Goal: Task Accomplishment & Management: Complete application form

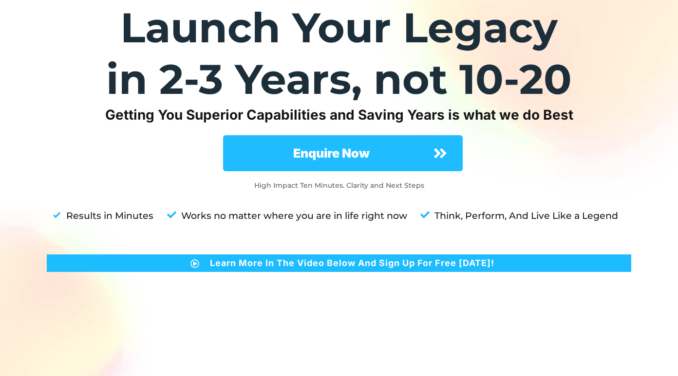
click at [388, 150] on span "Enquire Now" at bounding box center [332, 153] width 188 height 19
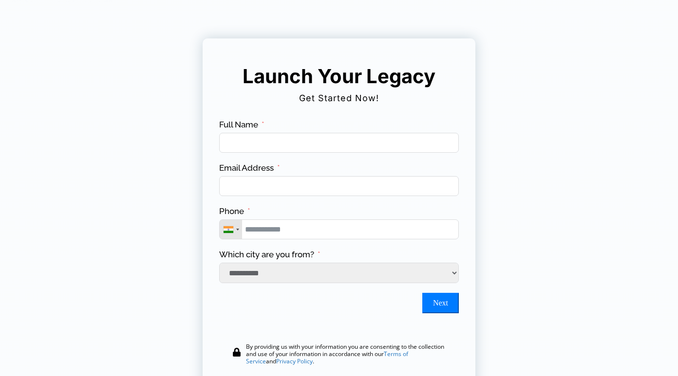
scroll to position [21, 0]
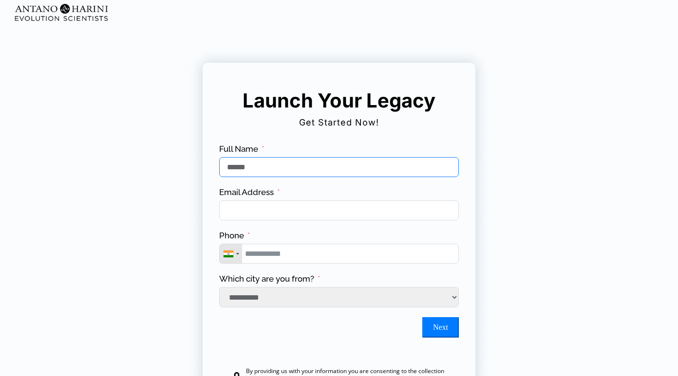
type input "******"
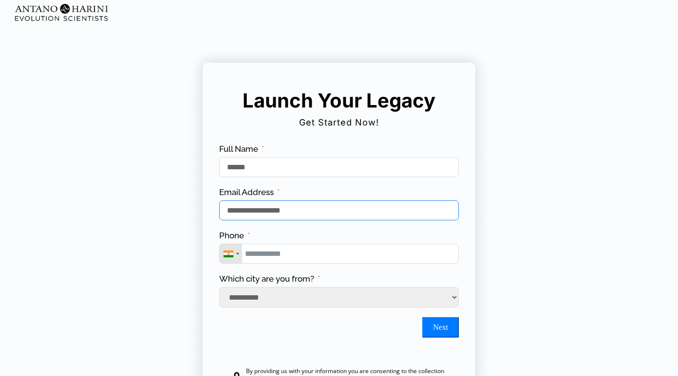
type input "**********"
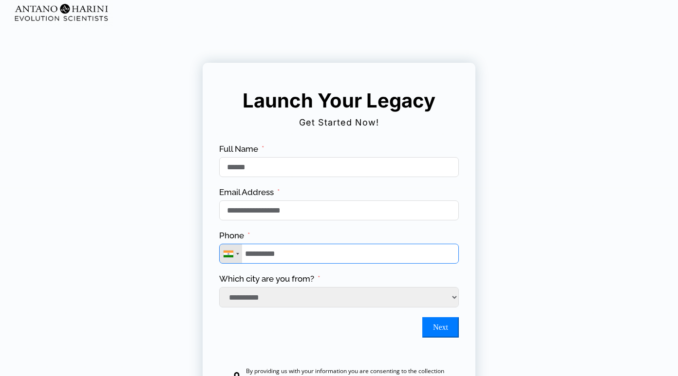
type input "**********"
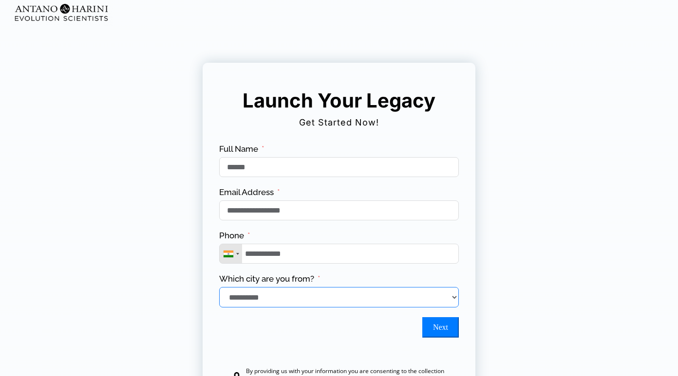
select select "*******"
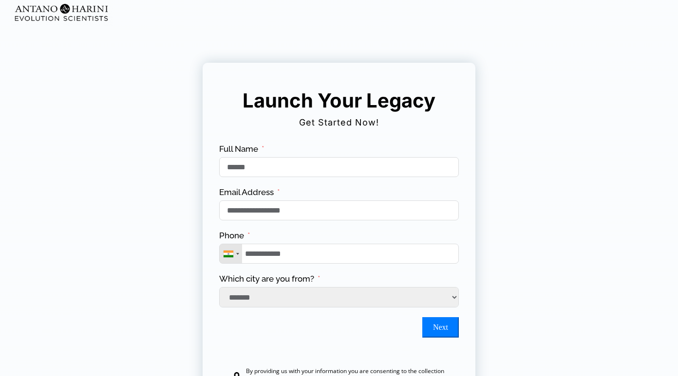
click at [443, 337] on button "Next" at bounding box center [440, 328] width 37 height 20
type input "**********"
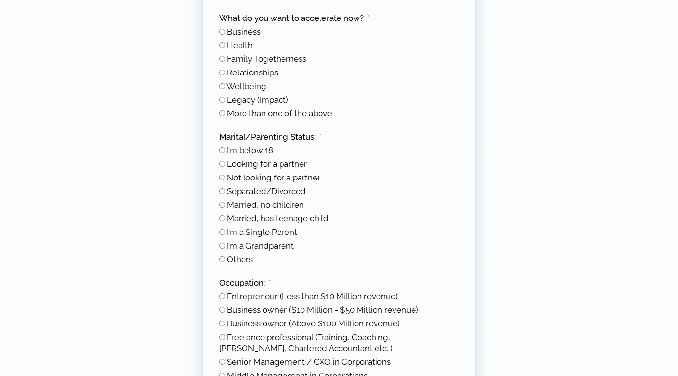
scroll to position [147, 0]
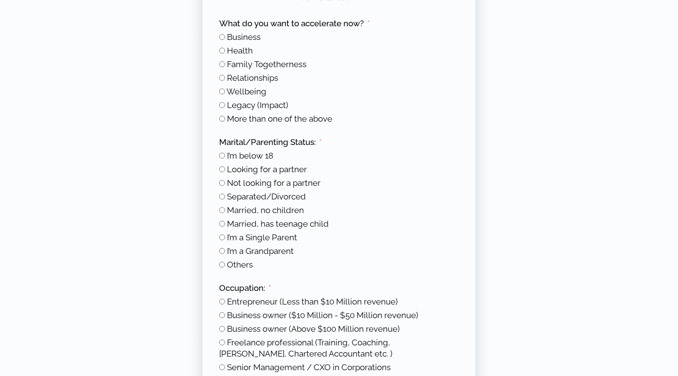
click at [266, 81] on span "Relationships" at bounding box center [252, 78] width 51 height 10
click at [250, 50] on span "Health" at bounding box center [240, 51] width 26 height 10
click at [276, 76] on span "Relationships" at bounding box center [252, 78] width 51 height 10
click at [280, 121] on span "More than one of the above" at bounding box center [279, 119] width 105 height 10
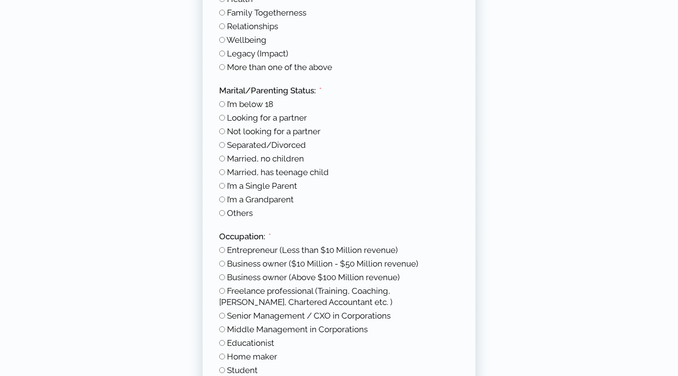
scroll to position [199, 0]
click at [322, 172] on span "Married, has teenage child" at bounding box center [278, 172] width 102 height 10
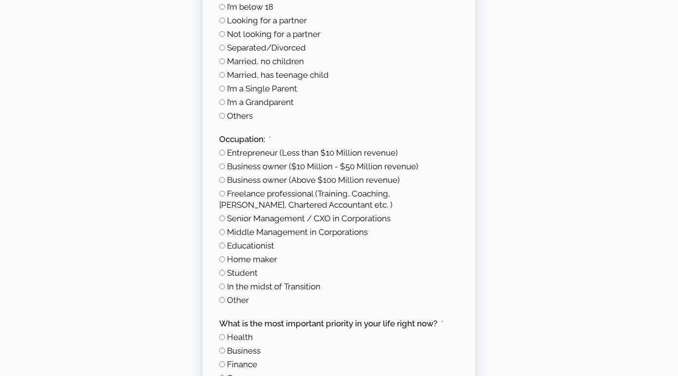
scroll to position [298, 0]
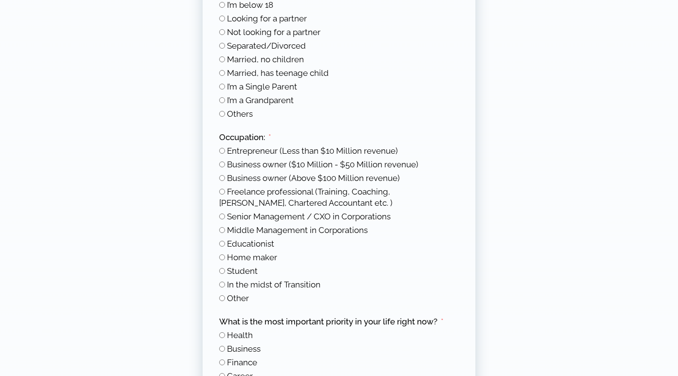
click at [238, 298] on span "Other" at bounding box center [238, 299] width 22 height 10
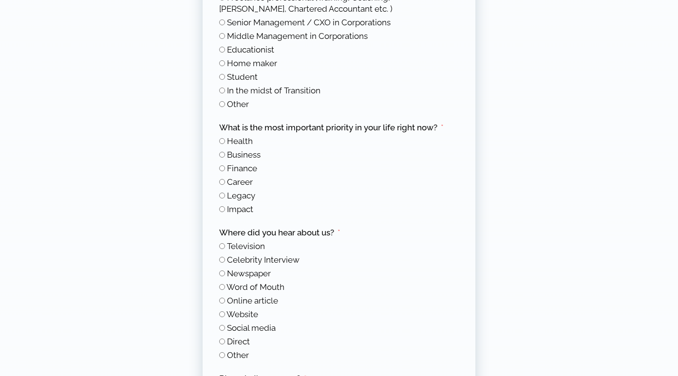
scroll to position [495, 0]
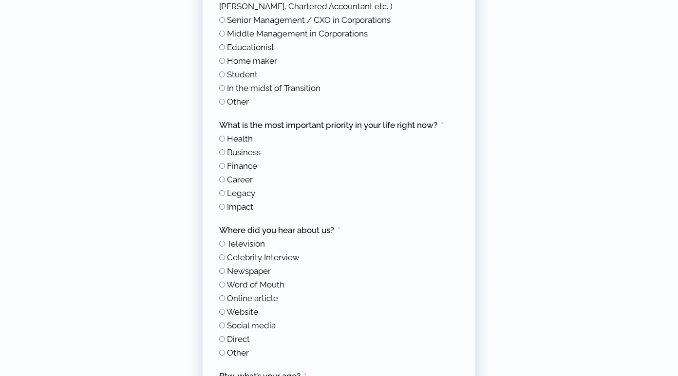
click at [249, 207] on span "Impact" at bounding box center [240, 207] width 26 height 10
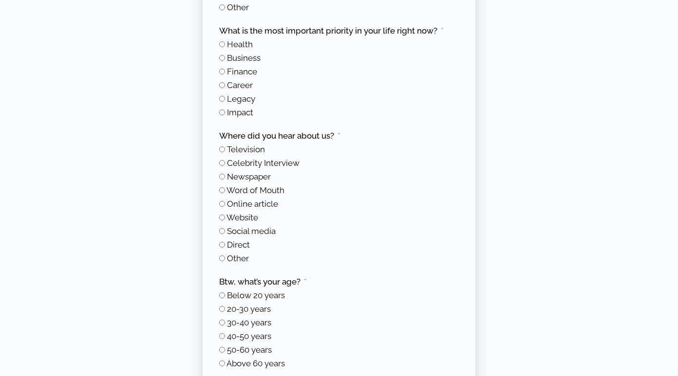
scroll to position [590, 0]
click at [258, 229] on span "Social media" at bounding box center [251, 231] width 49 height 10
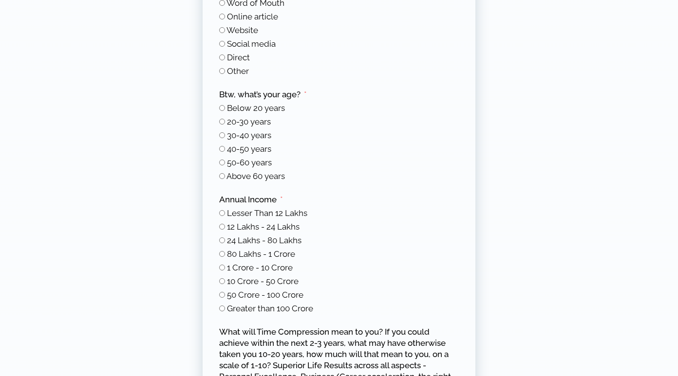
scroll to position [779, 0]
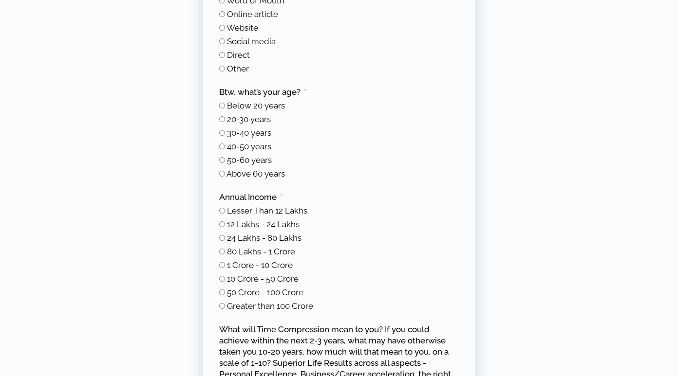
click at [270, 133] on span "30-40 years" at bounding box center [249, 133] width 44 height 10
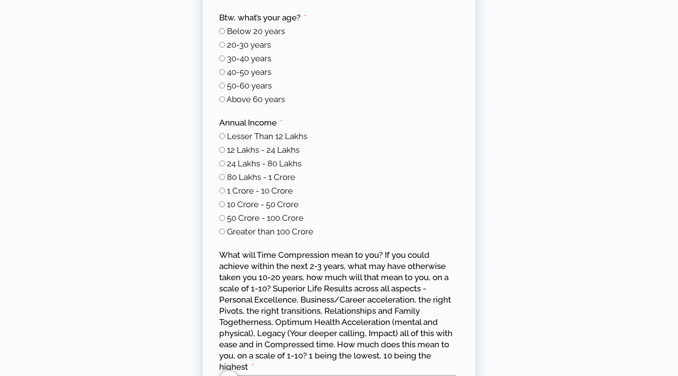
scroll to position [855, 0]
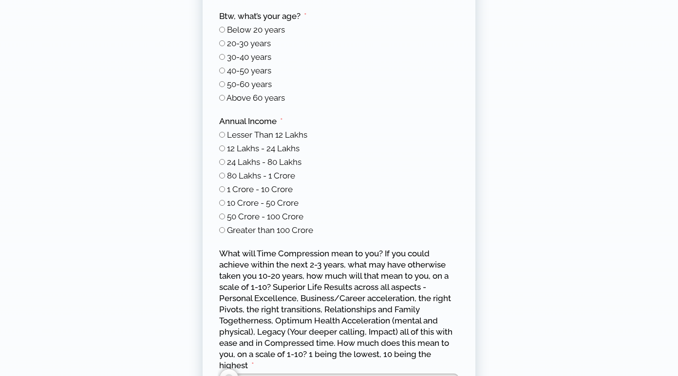
click at [296, 153] on span "12 Lakhs - 24 Lakhs" at bounding box center [263, 149] width 73 height 10
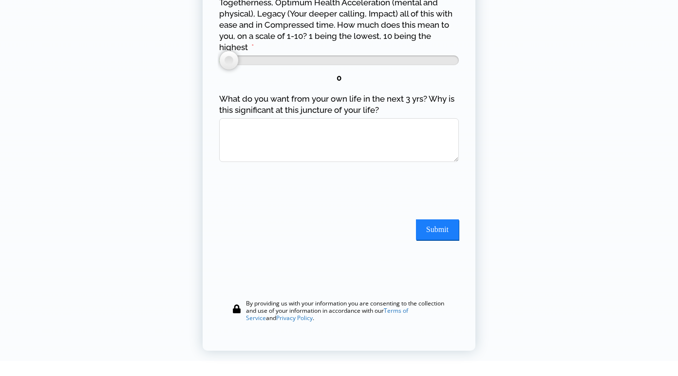
scroll to position [1183, 0]
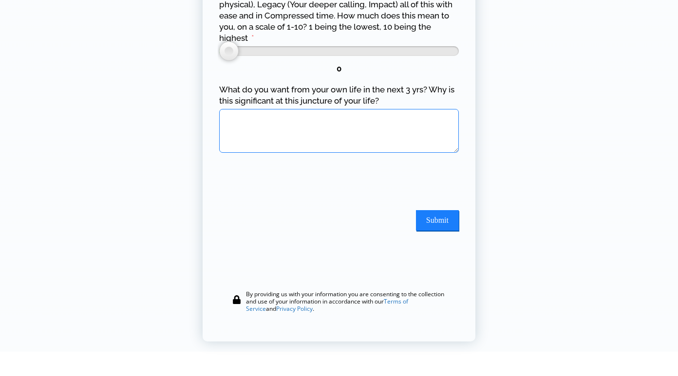
click at [244, 131] on textarea "What do you want from your own life in the next 3 yrs? Why is this significant …" at bounding box center [339, 131] width 240 height 44
type textarea "****"
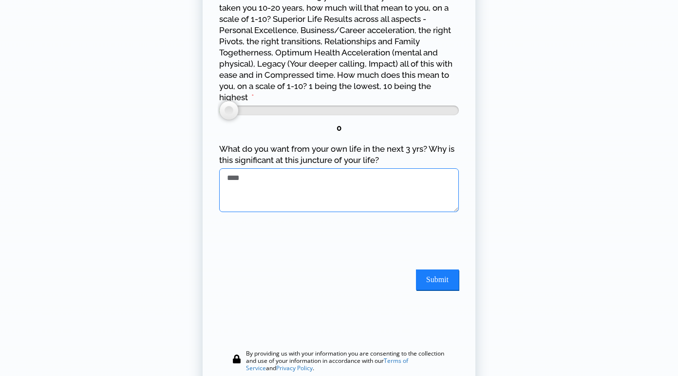
scroll to position [1120, 0]
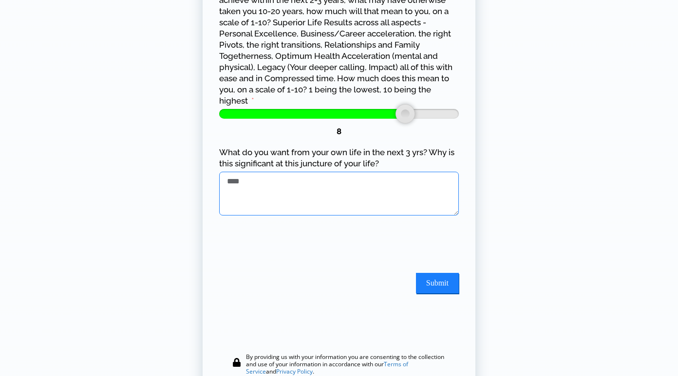
type input "*"
click at [378, 122] on div at bounding box center [382, 113] width 19 height 19
type textarea "****"
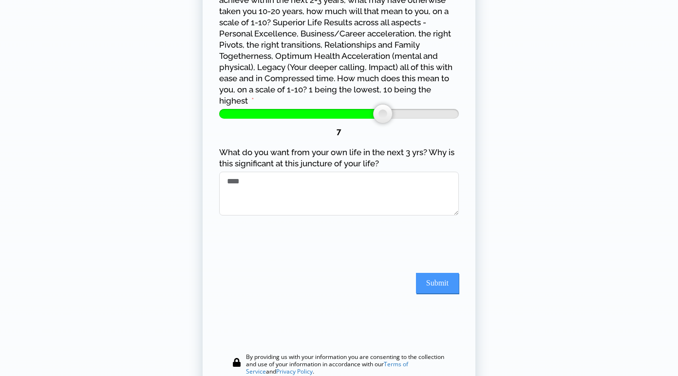
click at [441, 285] on button "Submit" at bounding box center [437, 283] width 43 height 20
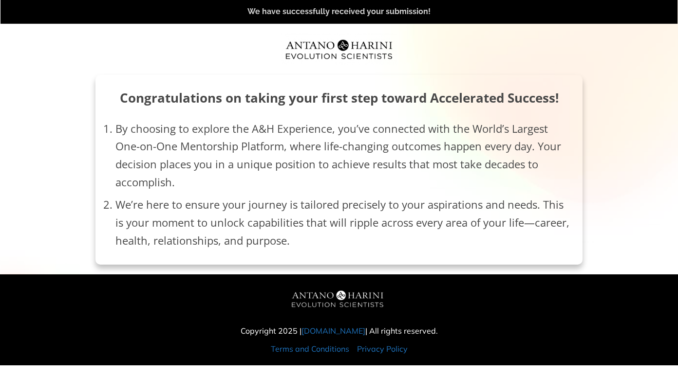
click at [357, 330] on link "antanoharini.com" at bounding box center [333, 331] width 64 height 10
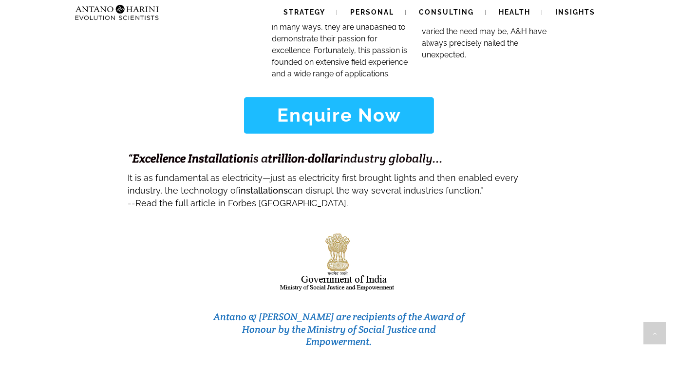
scroll to position [3968, 0]
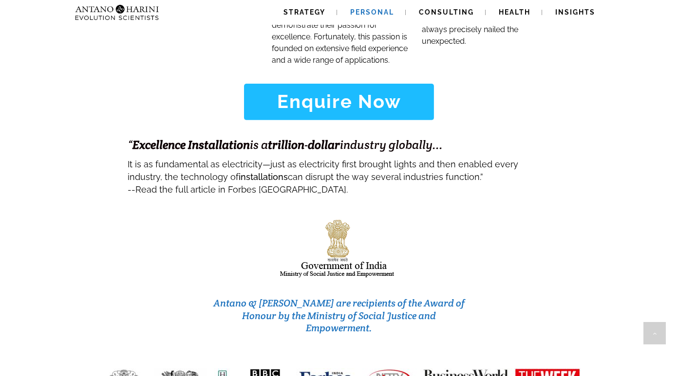
click at [379, 12] on span "Personal" at bounding box center [372, 12] width 44 height 8
